Goal: Information Seeking & Learning: Learn about a topic

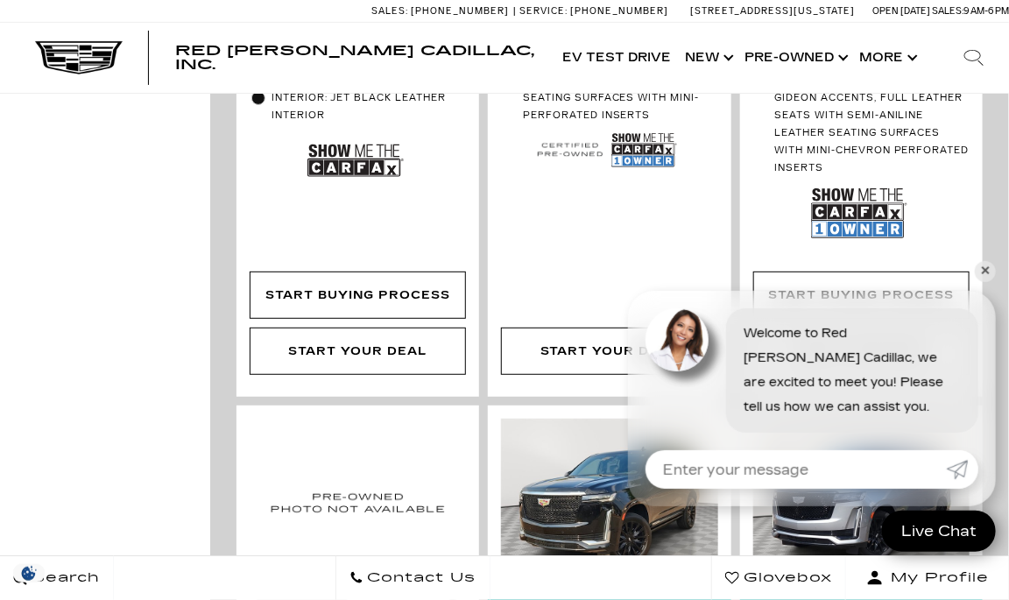
scroll to position [2452, 0]
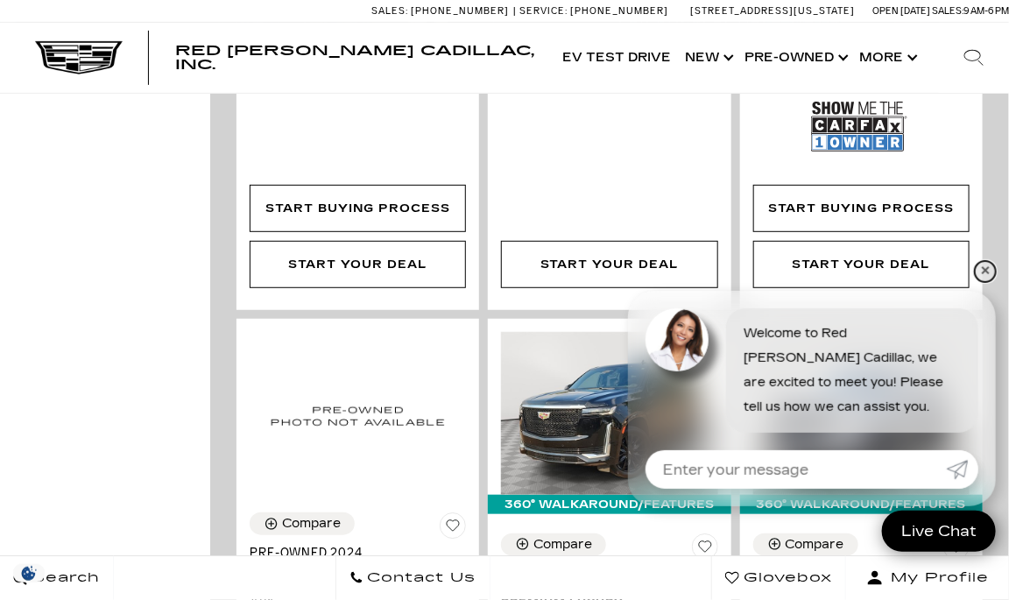
click at [983, 271] on link "✕" at bounding box center [985, 271] width 21 height 21
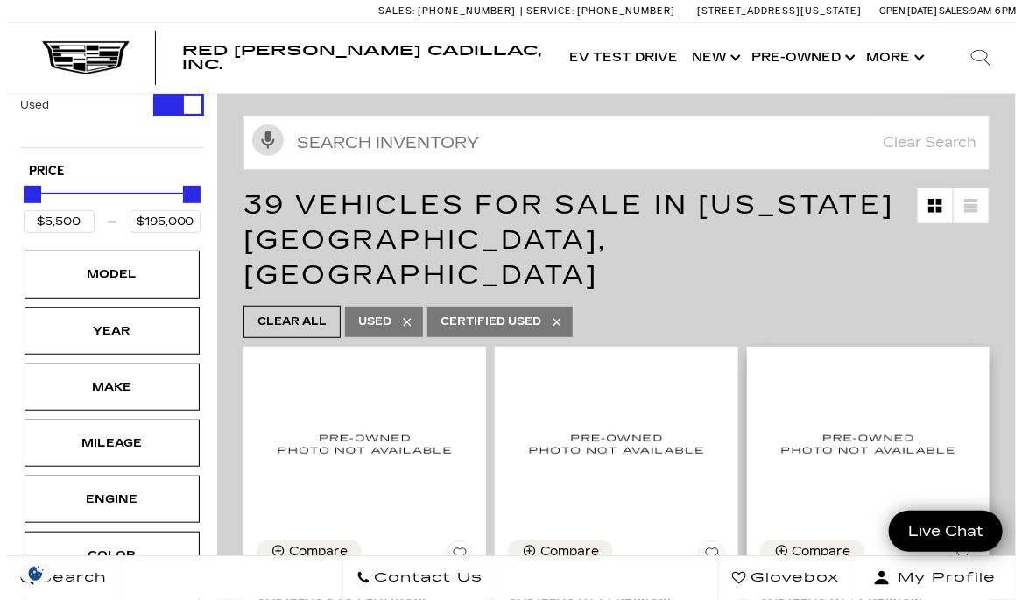
scroll to position [0, 0]
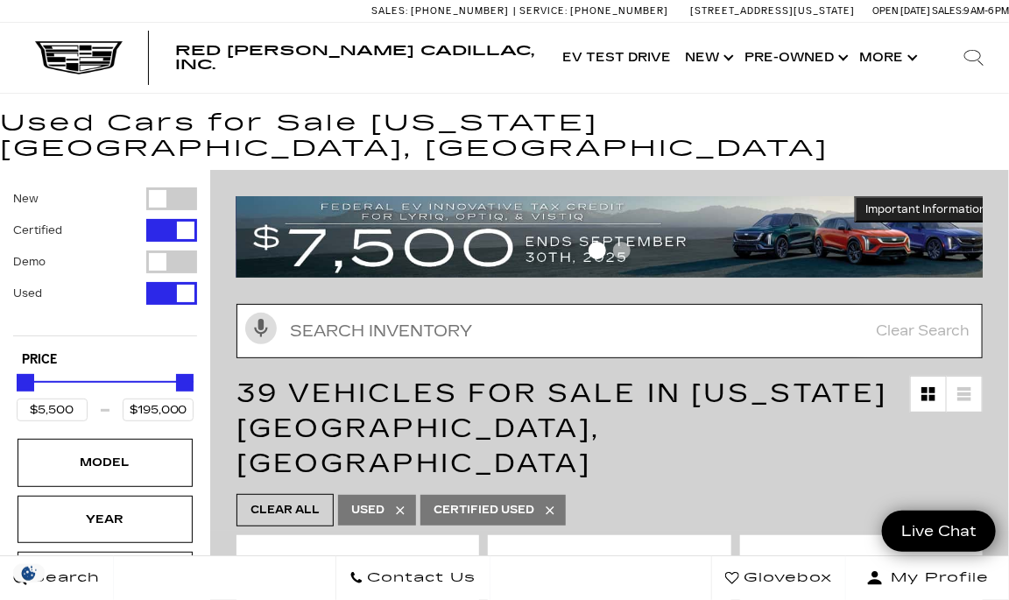
click at [338, 313] on input "text" at bounding box center [609, 331] width 746 height 54
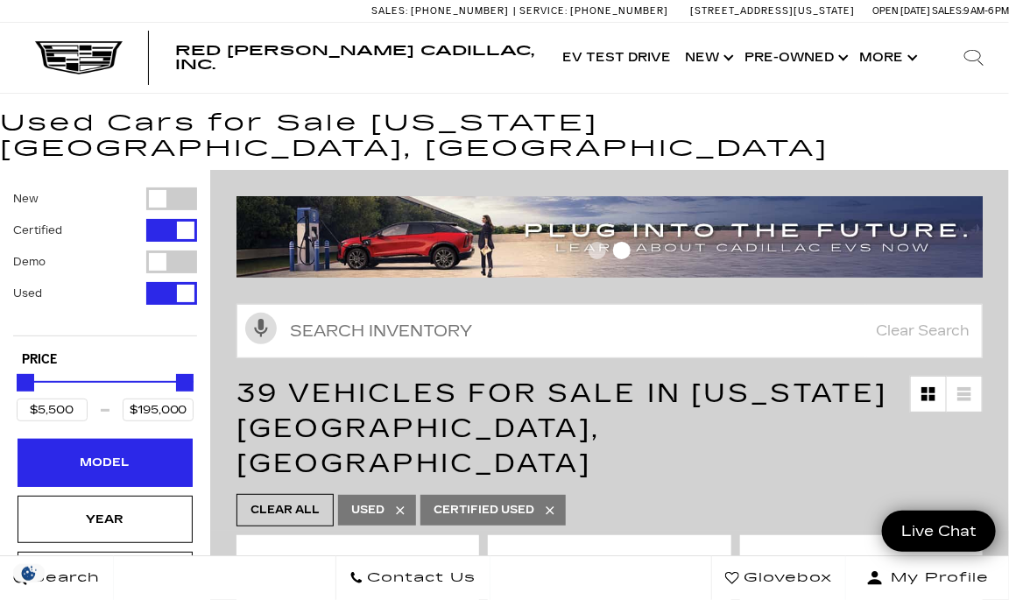
click at [140, 453] on div "Model" at bounding box center [105, 462] width 88 height 19
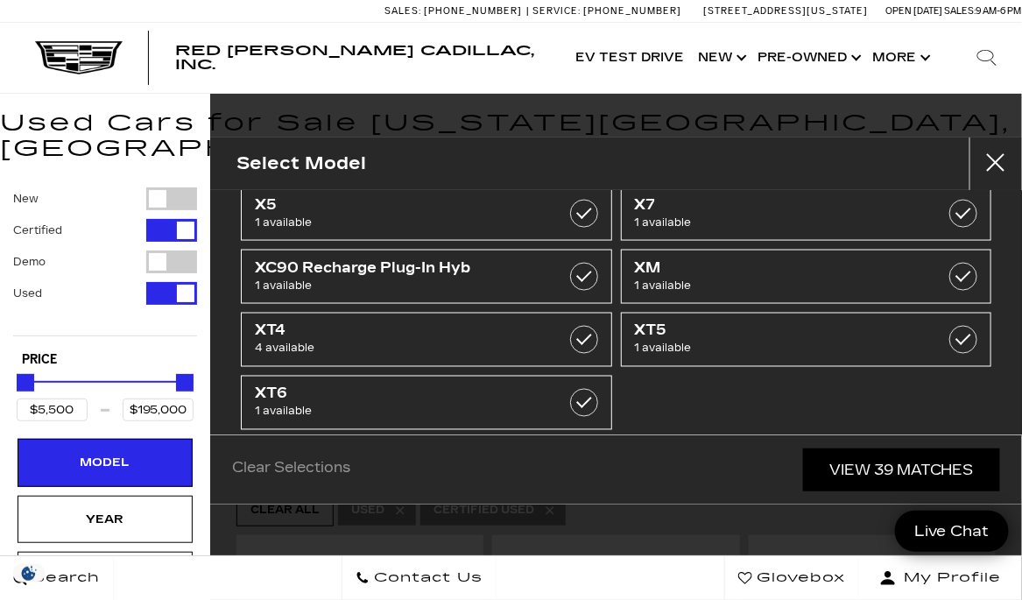
scroll to position [809, 0]
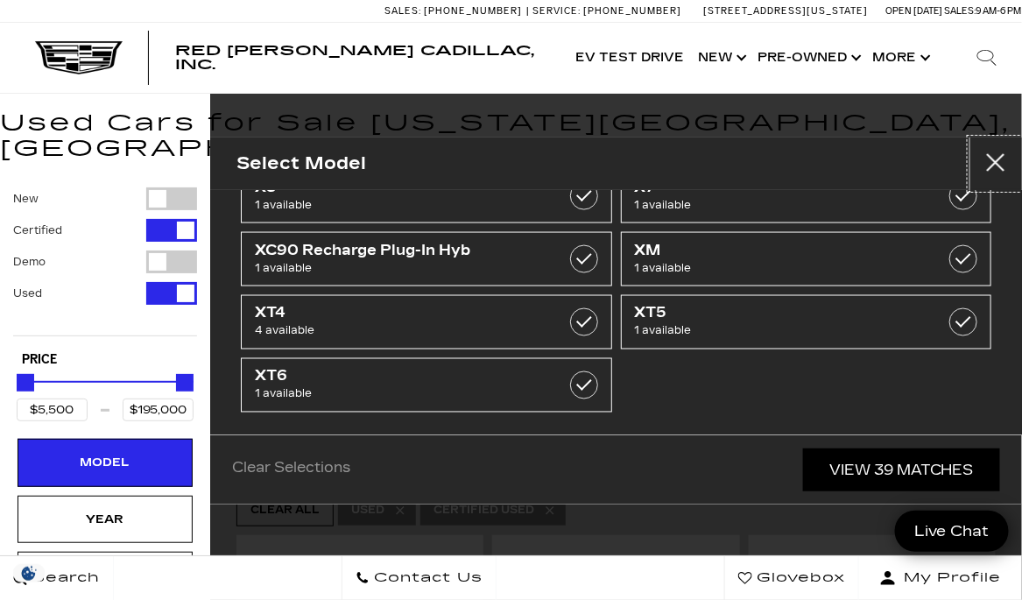
click at [996, 157] on button "close" at bounding box center [995, 163] width 53 height 53
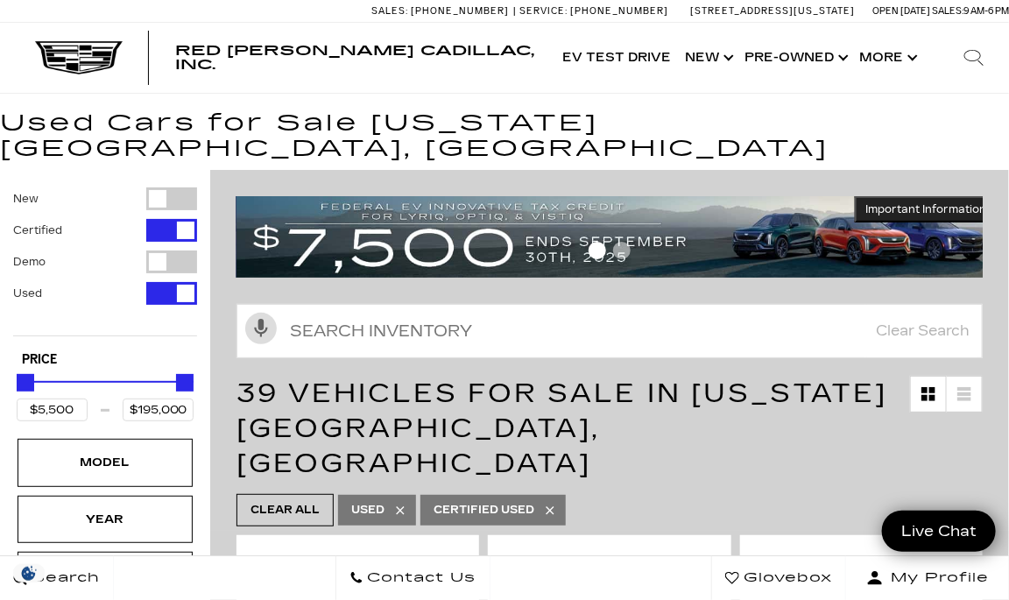
click at [188, 282] on div "Filter by Vehicle Type" at bounding box center [171, 293] width 51 height 23
type input "$35,689"
type input "$95,689"
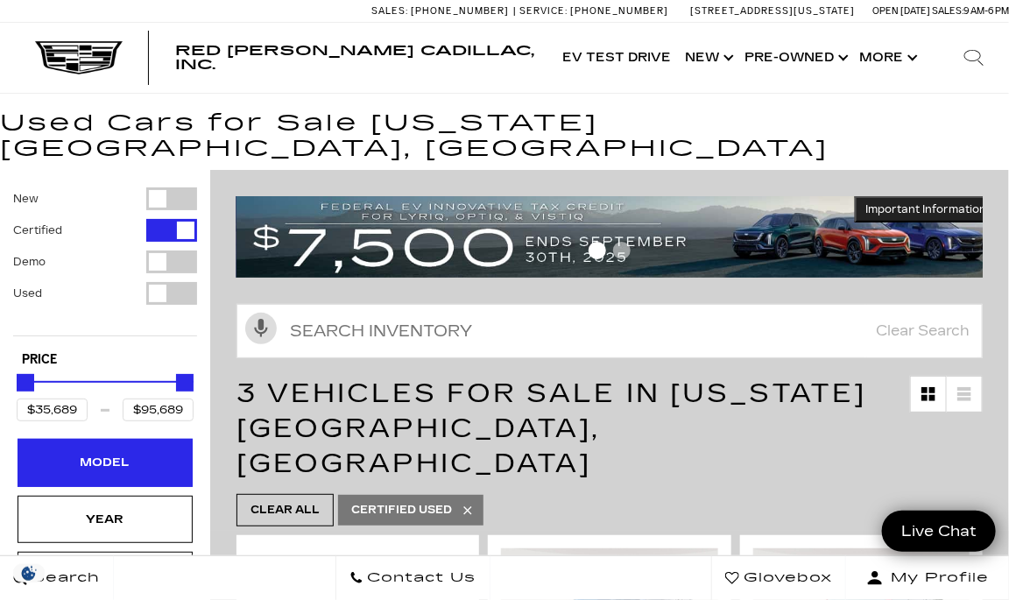
click at [67, 453] on div "Model" at bounding box center [105, 462] width 88 height 19
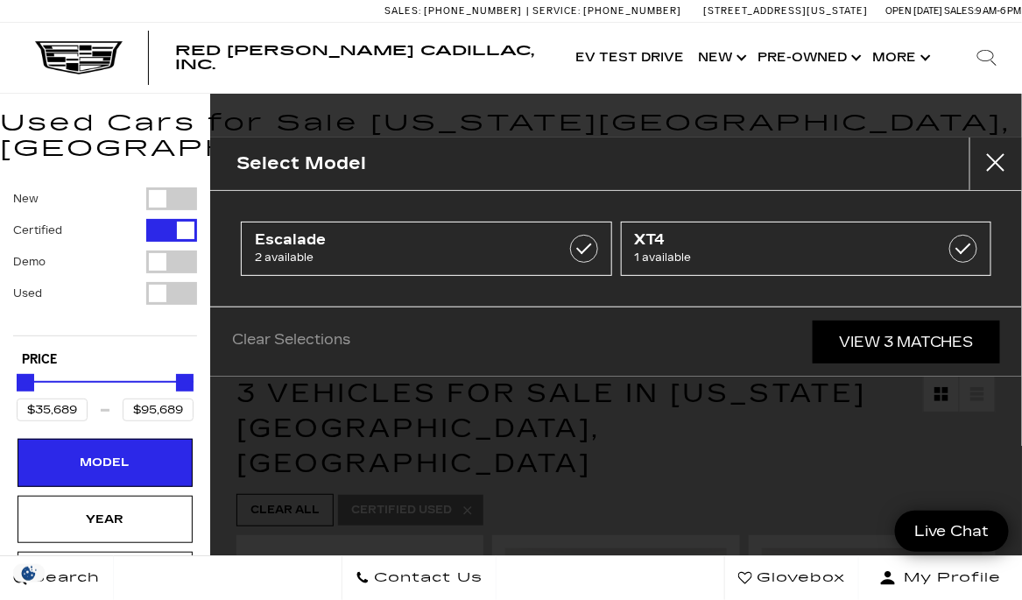
click at [986, 51] on icon "Search" at bounding box center [986, 57] width 21 height 21
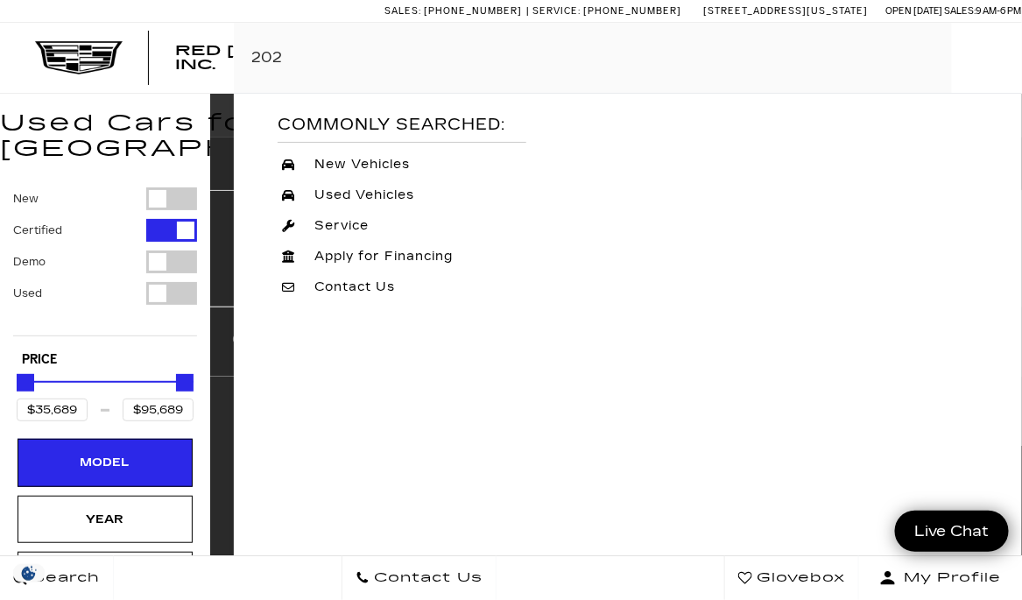
type input "2024"
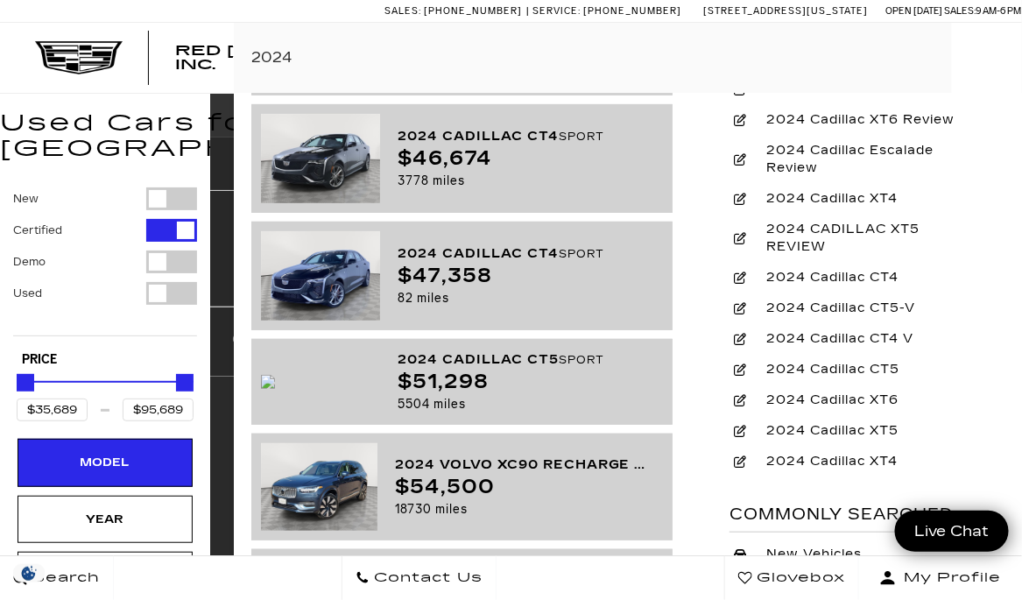
scroll to position [175, 0]
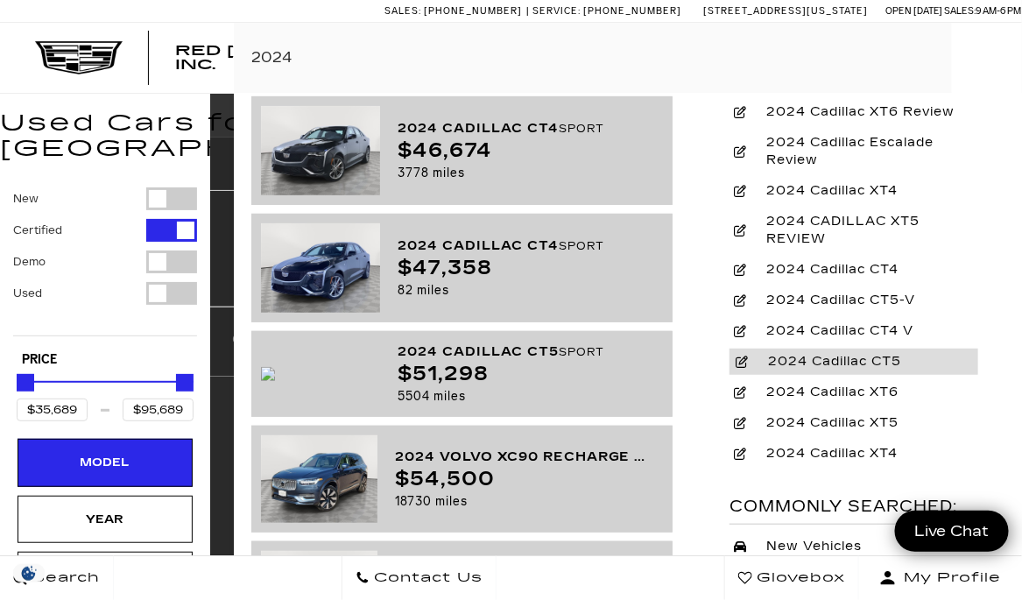
click at [805, 361] on span "2024 Cadillac CT5" at bounding box center [832, 362] width 155 height 18
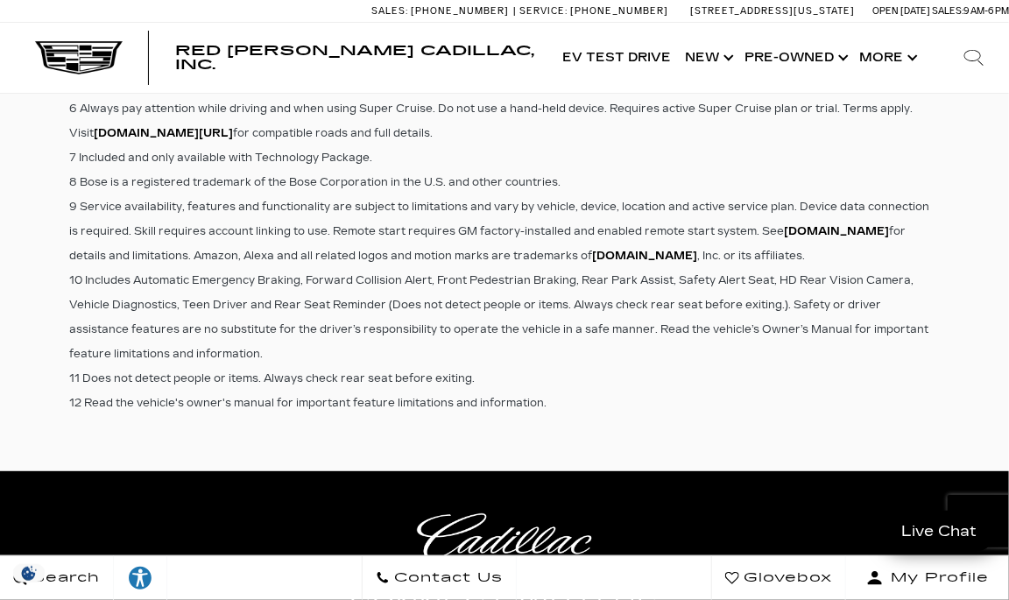
scroll to position [4466, 0]
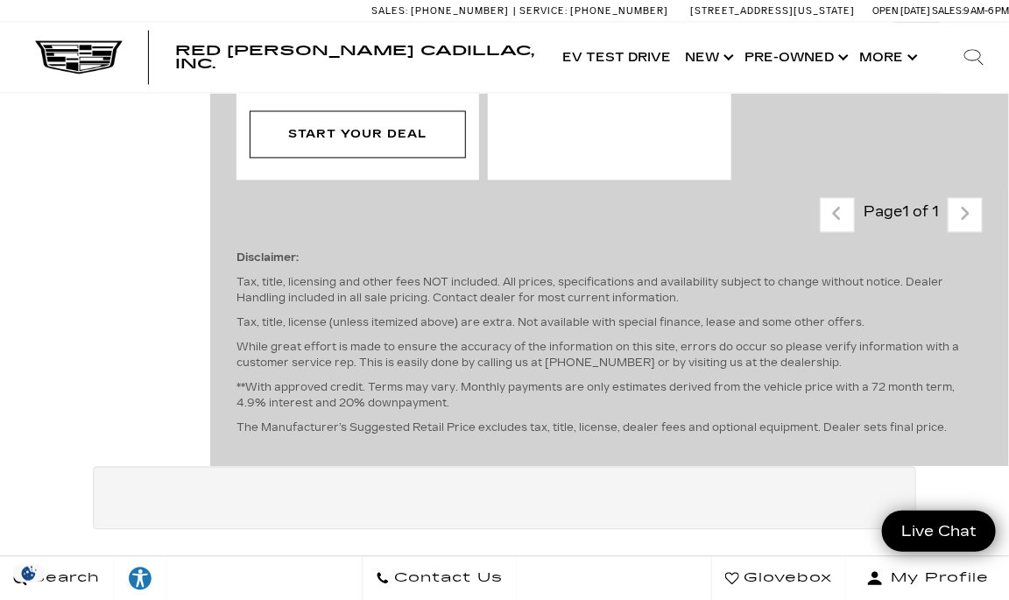
scroll to position [963, 0]
